Goal: Navigation & Orientation: Find specific page/section

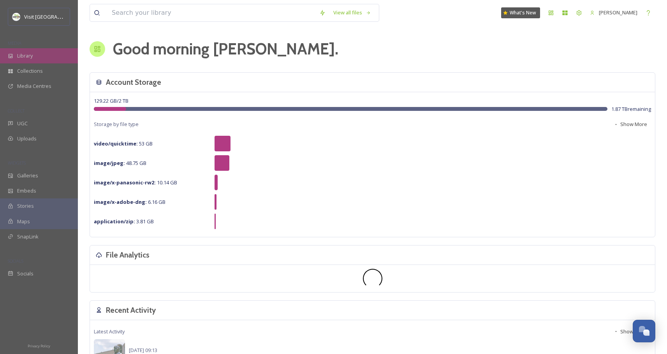
click at [29, 62] on div "Library" at bounding box center [39, 55] width 78 height 15
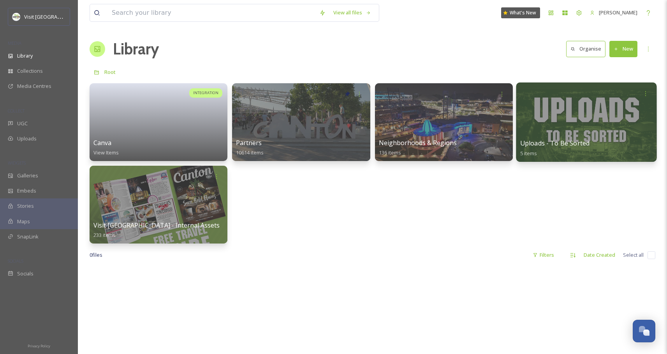
click at [541, 106] on div at bounding box center [586, 122] width 141 height 79
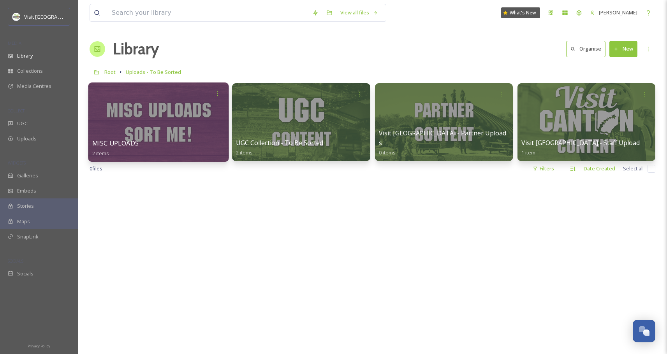
click at [191, 132] on div at bounding box center [158, 122] width 141 height 79
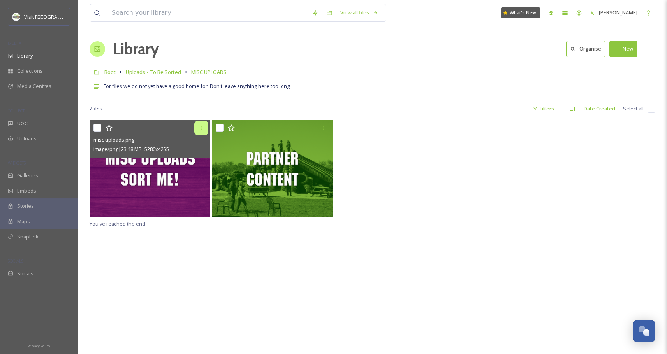
click at [201, 129] on icon at bounding box center [201, 128] width 6 height 6
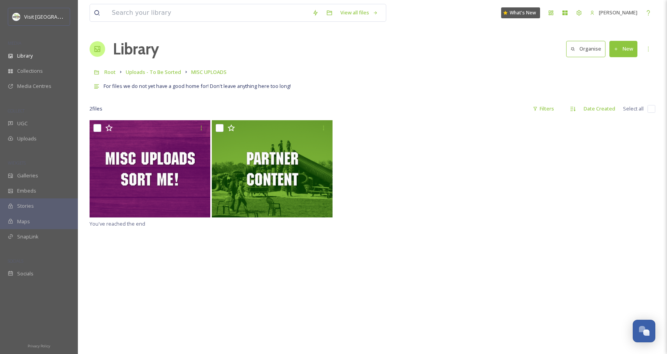
click at [172, 87] on span "For files we do not yet have a good home for! Don't leave anything here too lon…" at bounding box center [197, 86] width 187 height 7
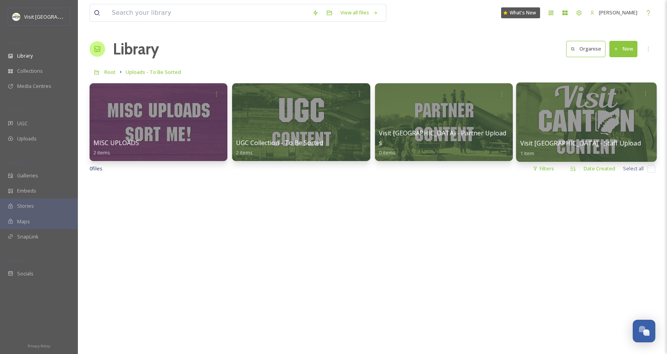
click at [555, 127] on div at bounding box center [586, 122] width 141 height 79
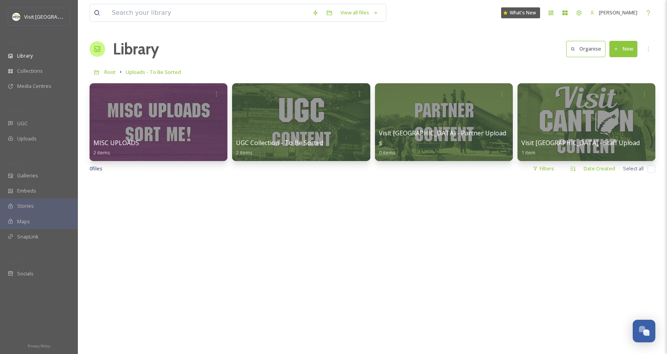
click at [375, 212] on div at bounding box center [373, 357] width 566 height 354
click at [115, 72] on span "Root" at bounding box center [109, 72] width 11 height 7
